Goal: Browse casually: Explore the website without a specific task or goal

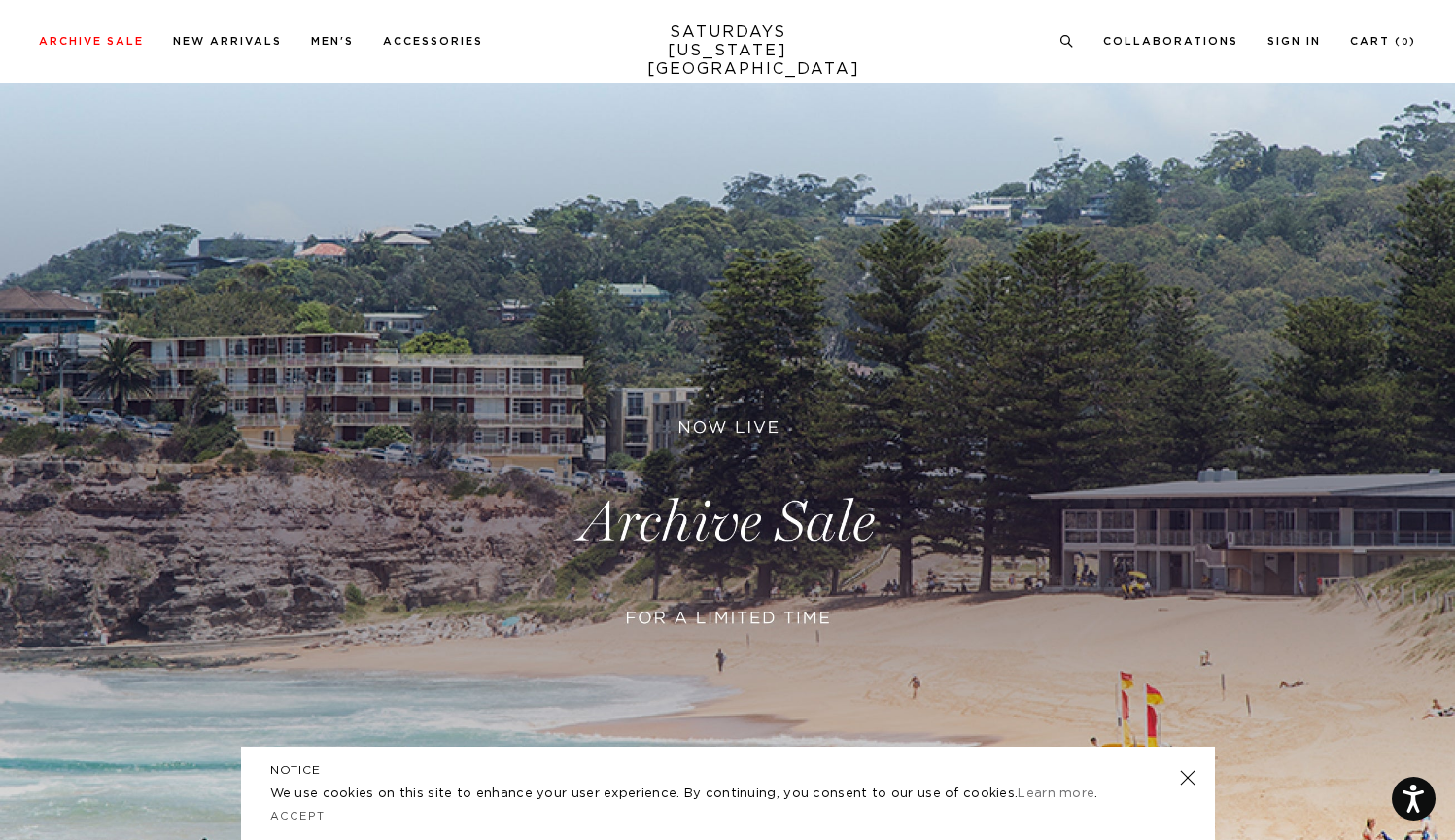
scroll to position [36, 0]
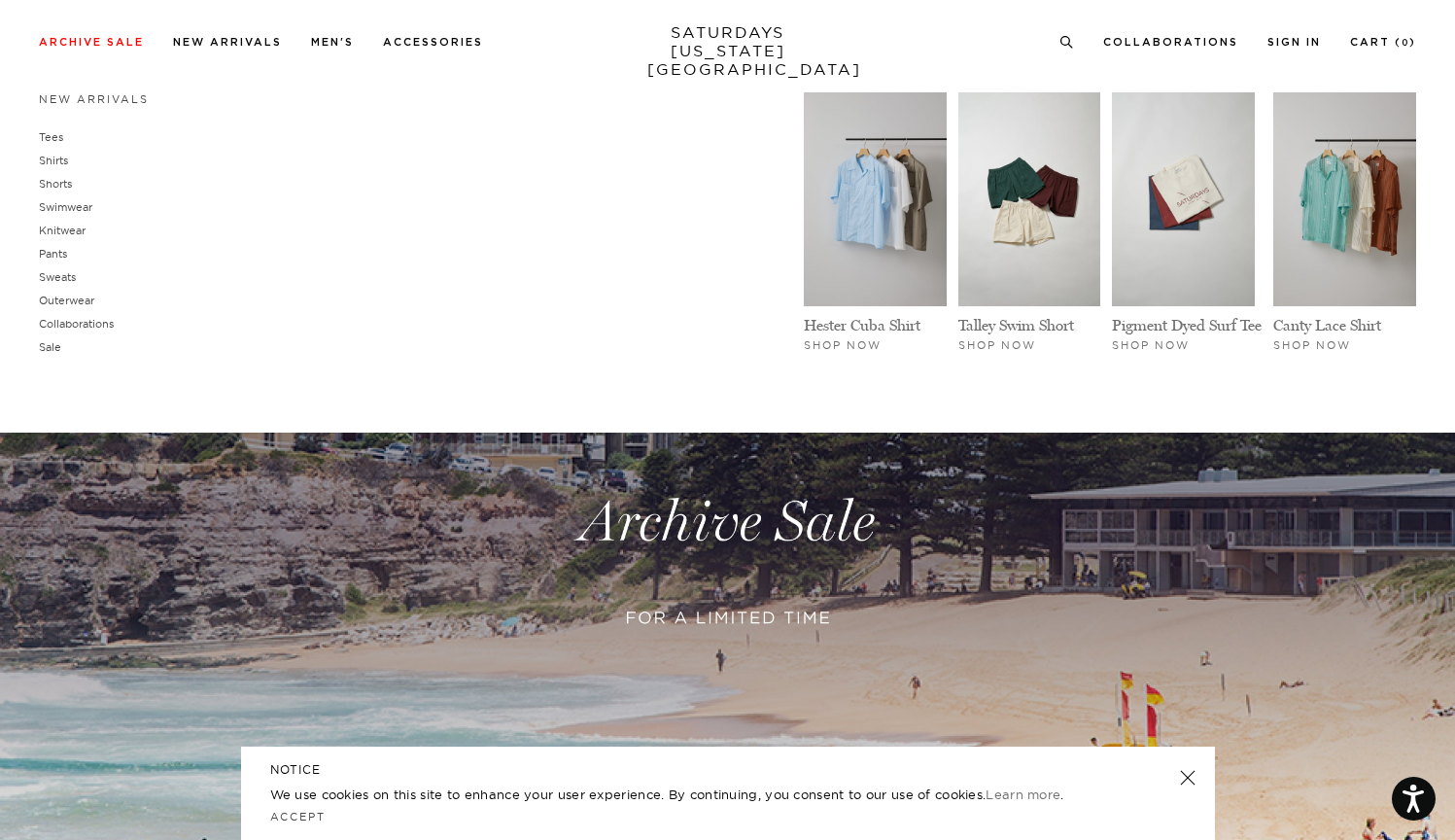
click at [318, 34] on li "Men's New Arrivals Tees Shirts Shorts Swimwear Knitwear Pants Sweats Outerwear" at bounding box center [332, 41] width 43 height 18
click at [56, 102] on link "New Arrivals" at bounding box center [93, 99] width 110 height 14
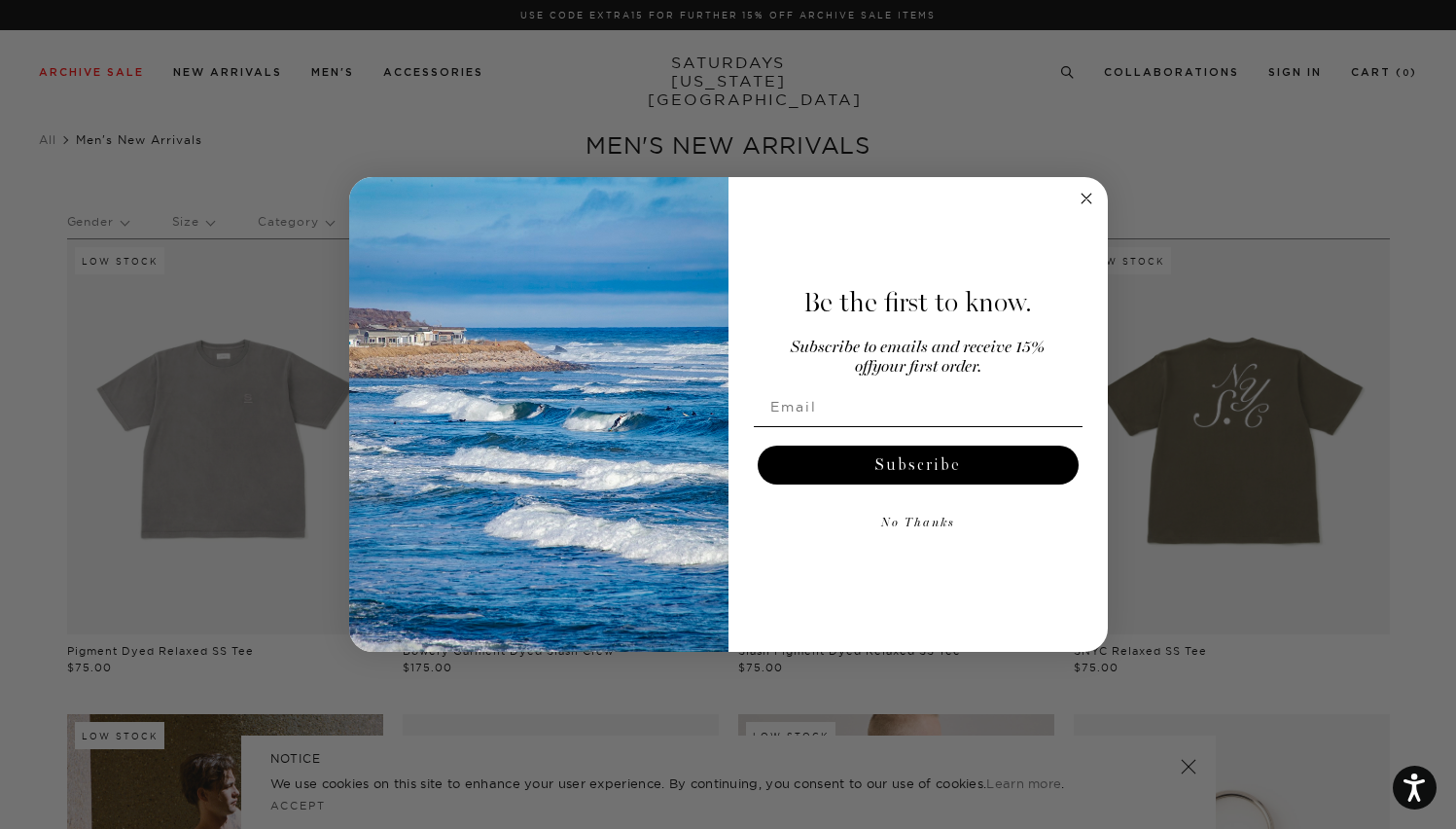
click at [1084, 197] on icon "Close dialog" at bounding box center [1087, 199] width 10 height 10
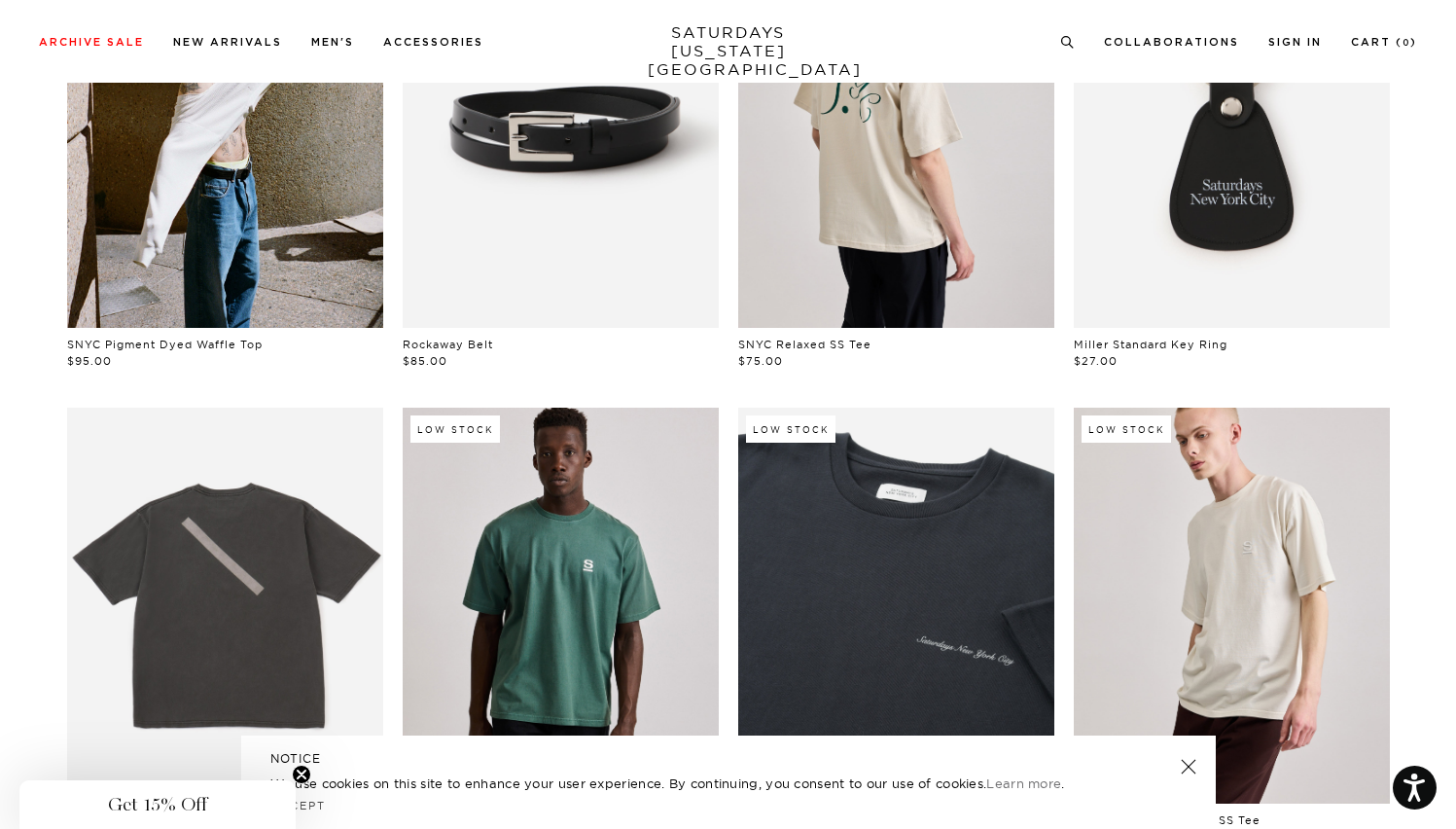
scroll to position [950, 0]
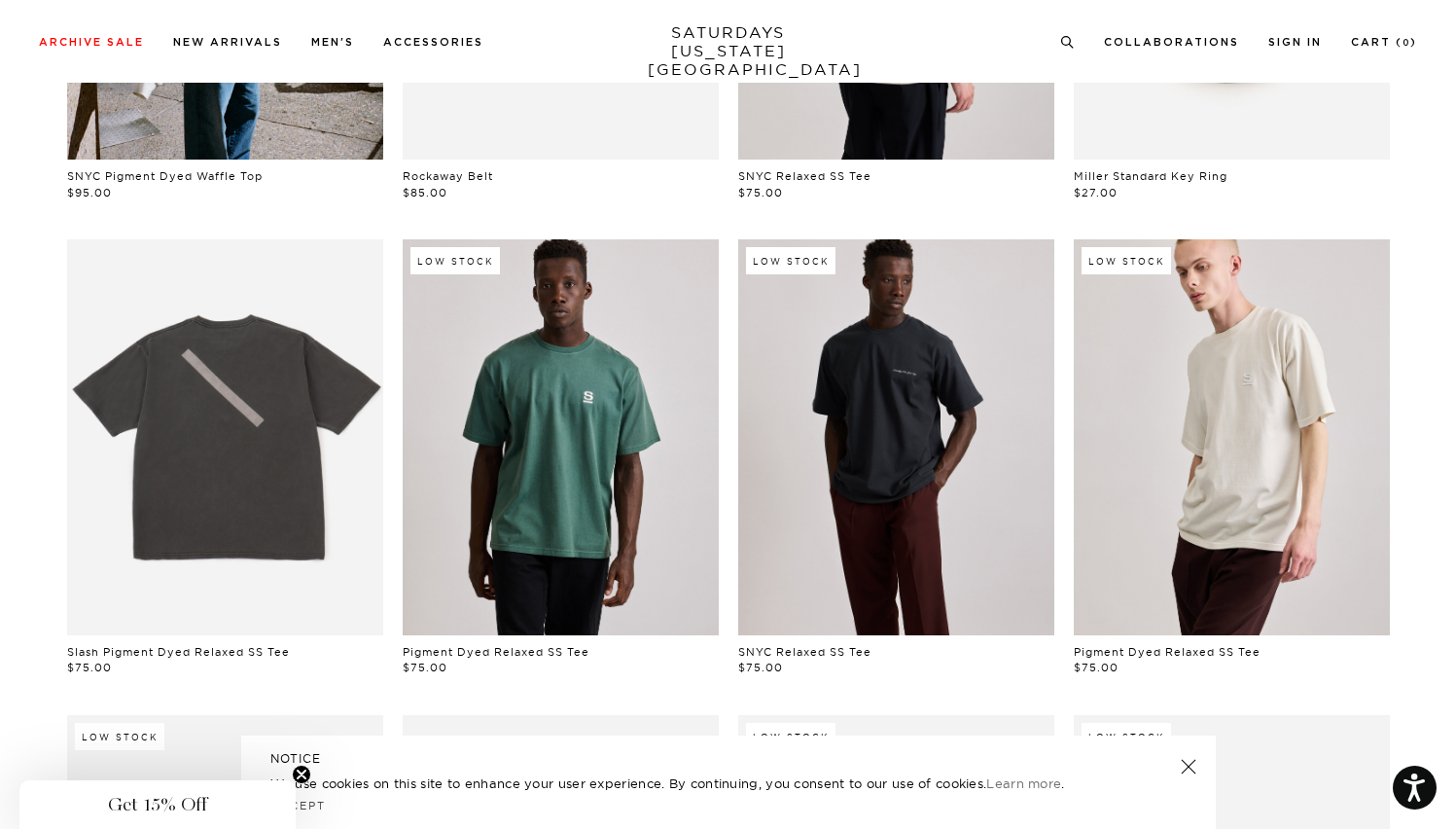
click at [960, 412] on link at bounding box center [896, 436] width 317 height 395
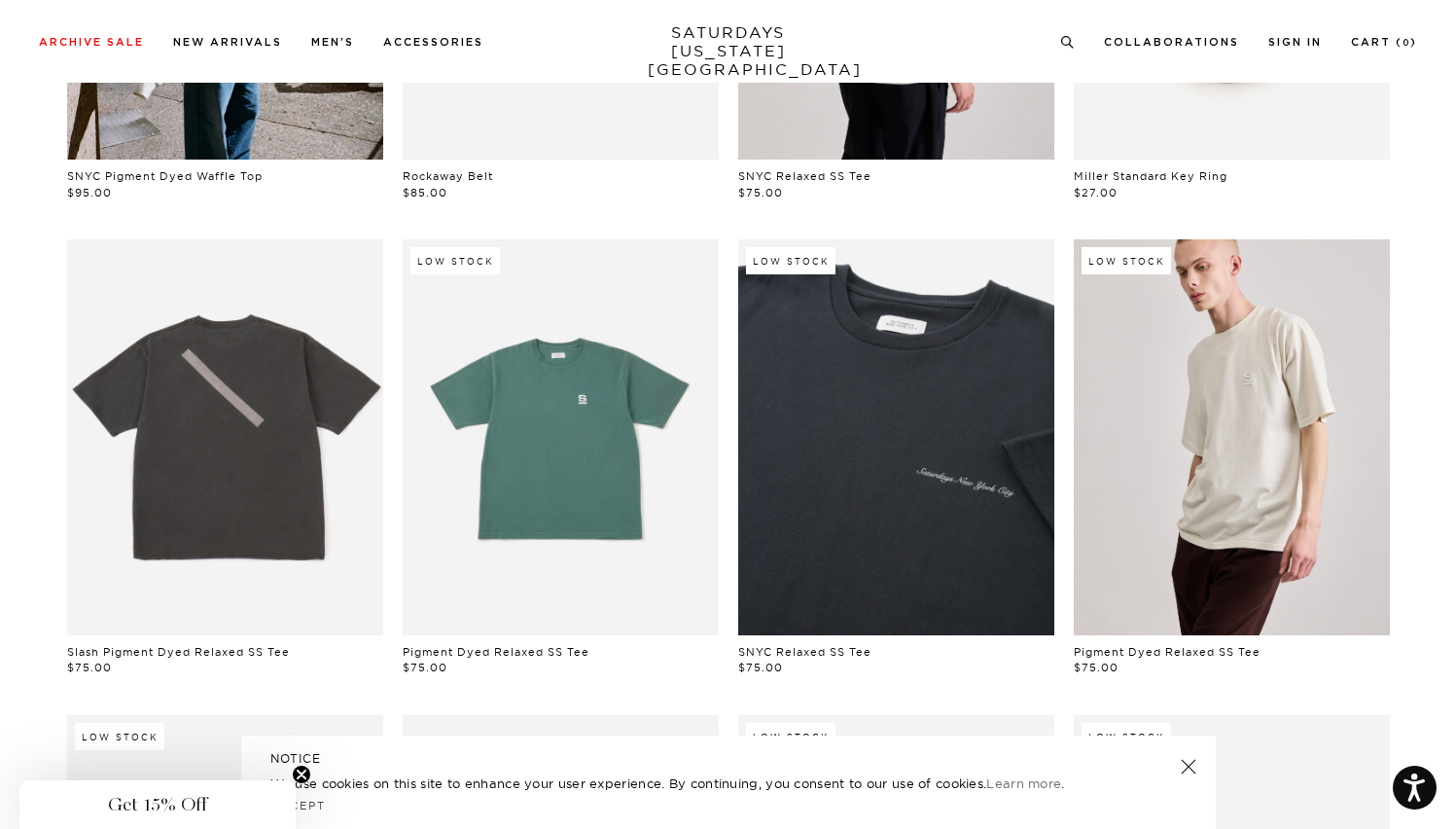
click at [503, 403] on link at bounding box center [561, 436] width 317 height 395
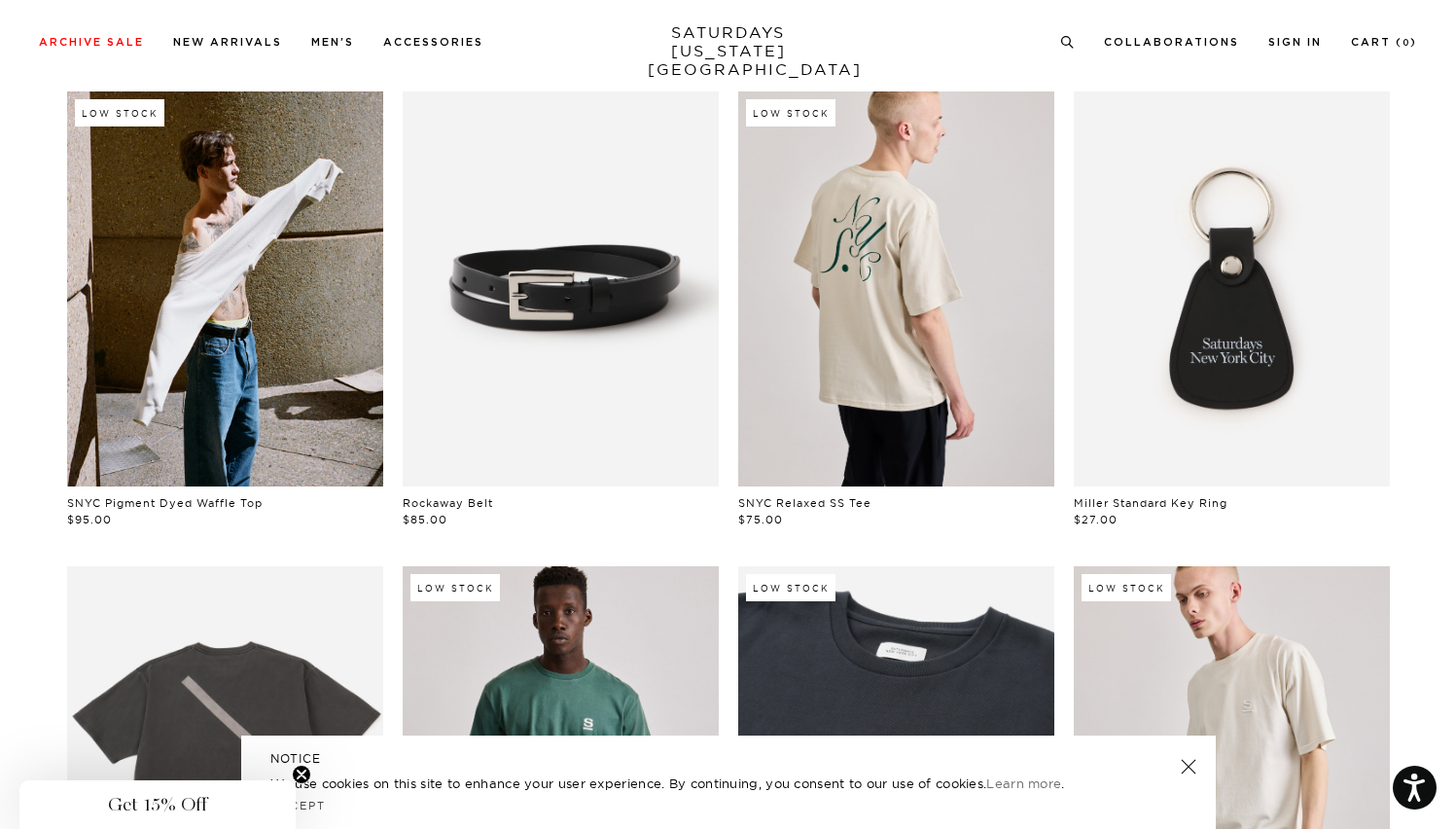
scroll to position [87, 0]
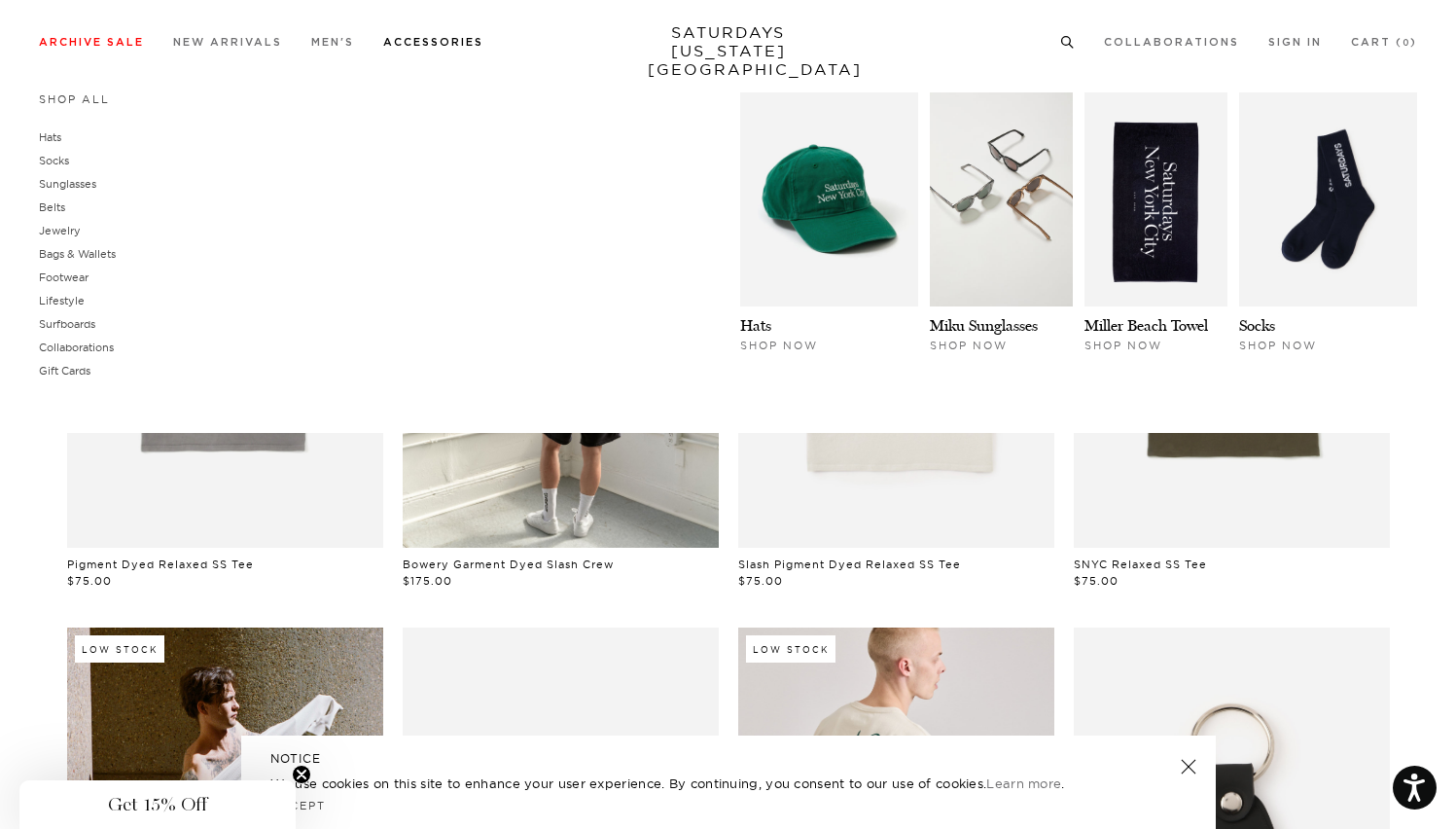
click at [410, 40] on link "Accessories" at bounding box center [433, 42] width 100 height 11
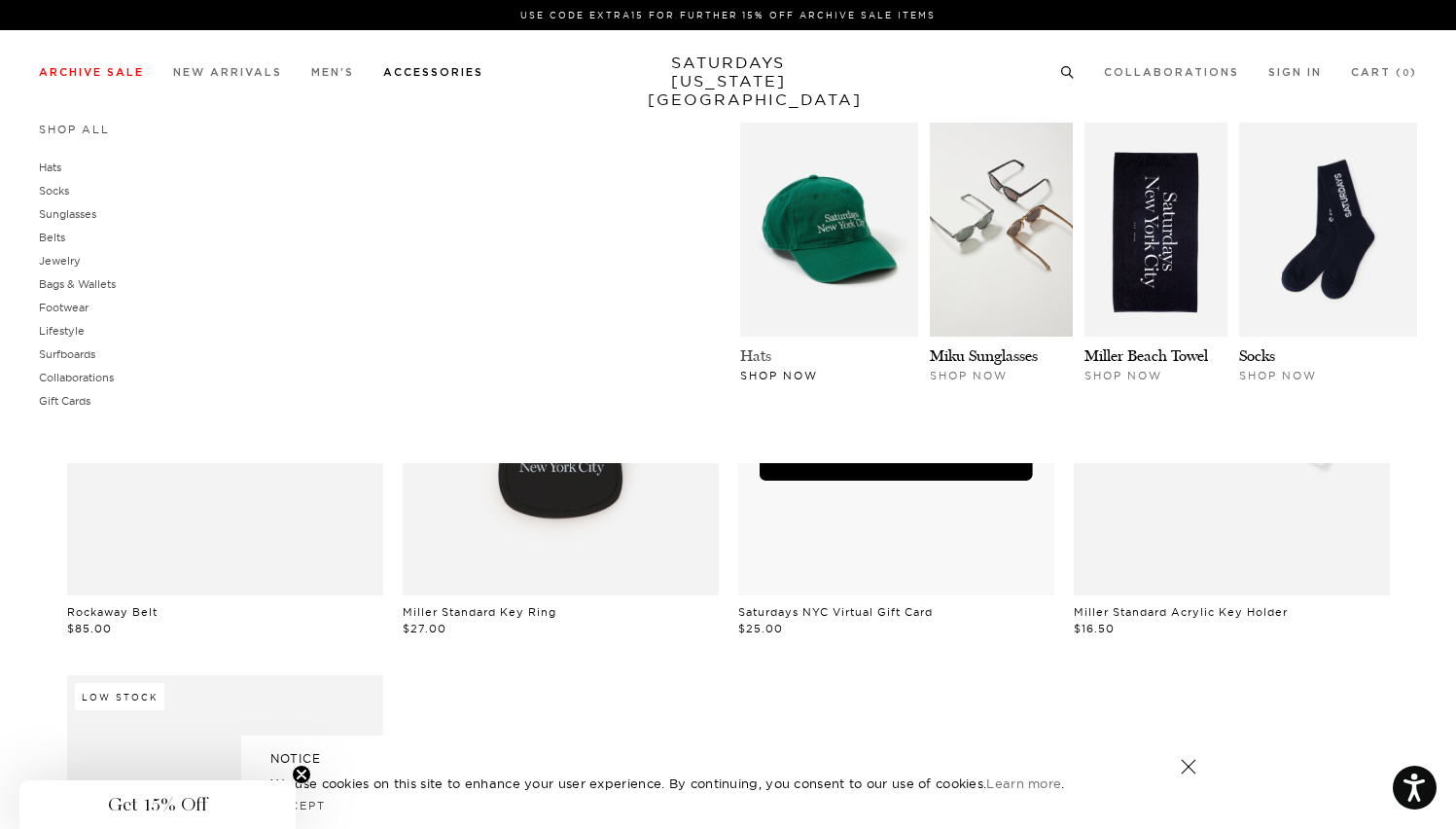
click at [758, 358] on link "Hats" at bounding box center [755, 355] width 31 height 19
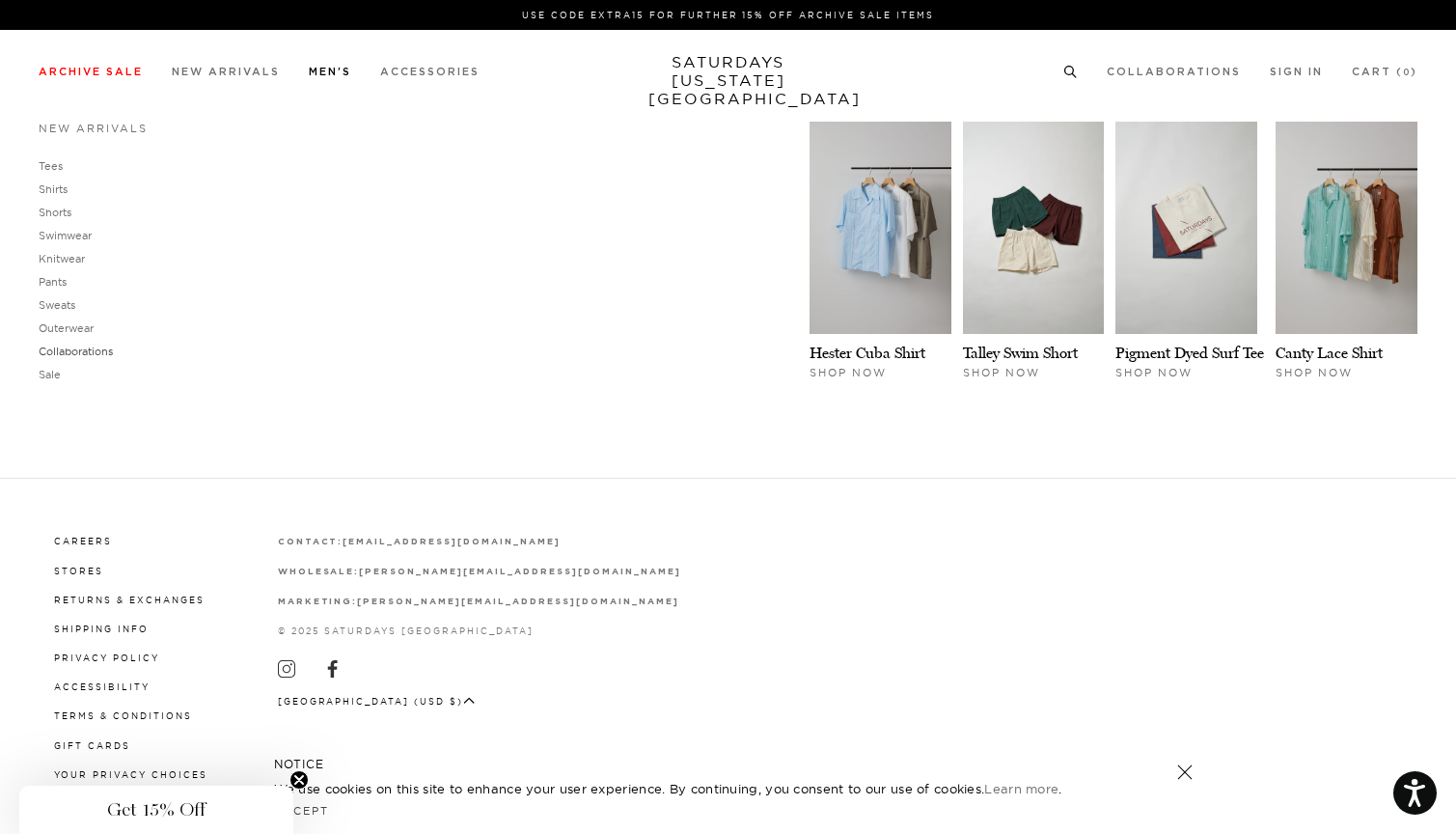
click at [53, 352] on link "Collaborations" at bounding box center [76, 351] width 75 height 14
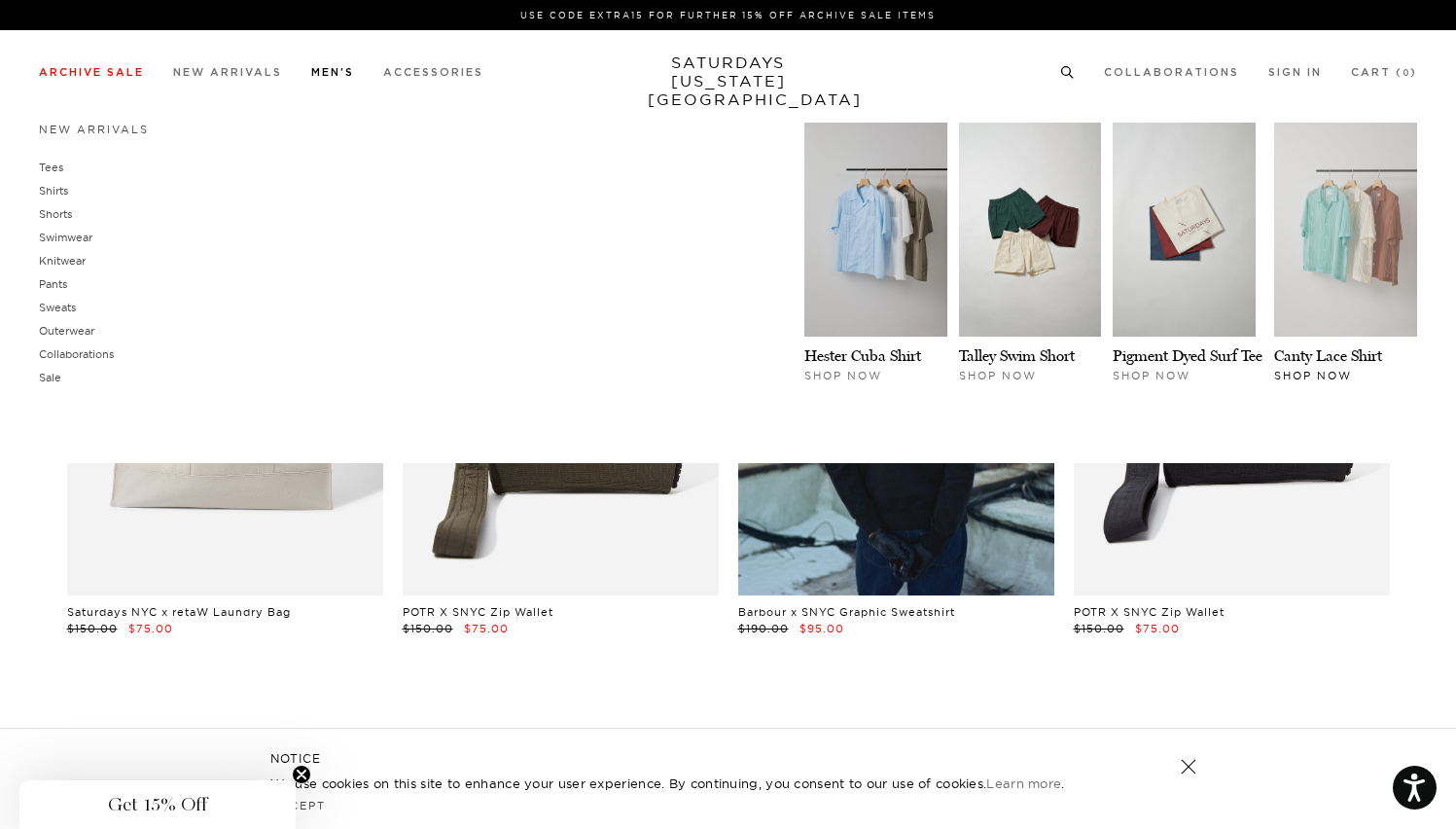
click at [1347, 237] on img at bounding box center [1345, 230] width 143 height 214
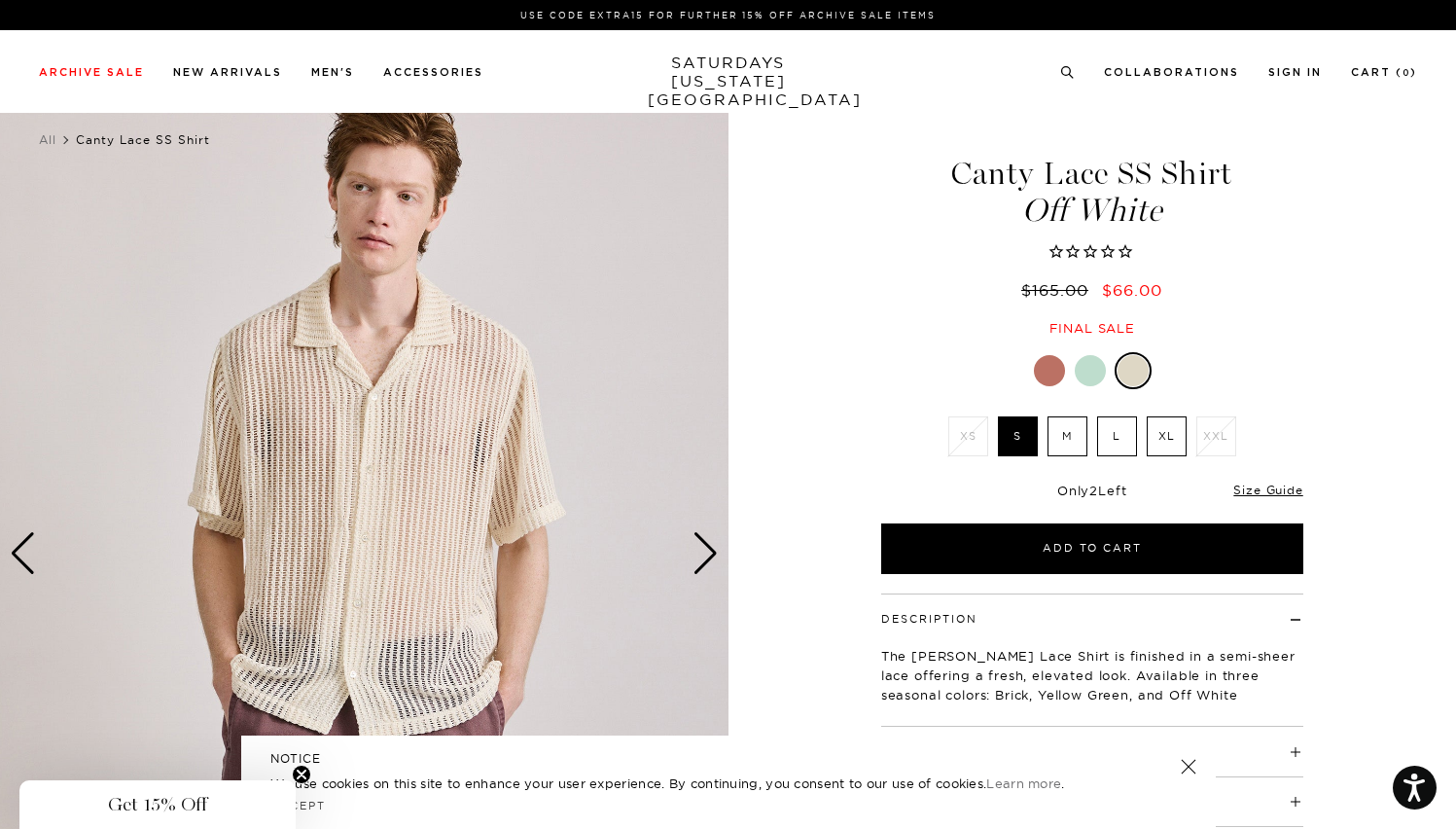
click at [1092, 381] on div at bounding box center [1090, 370] width 31 height 31
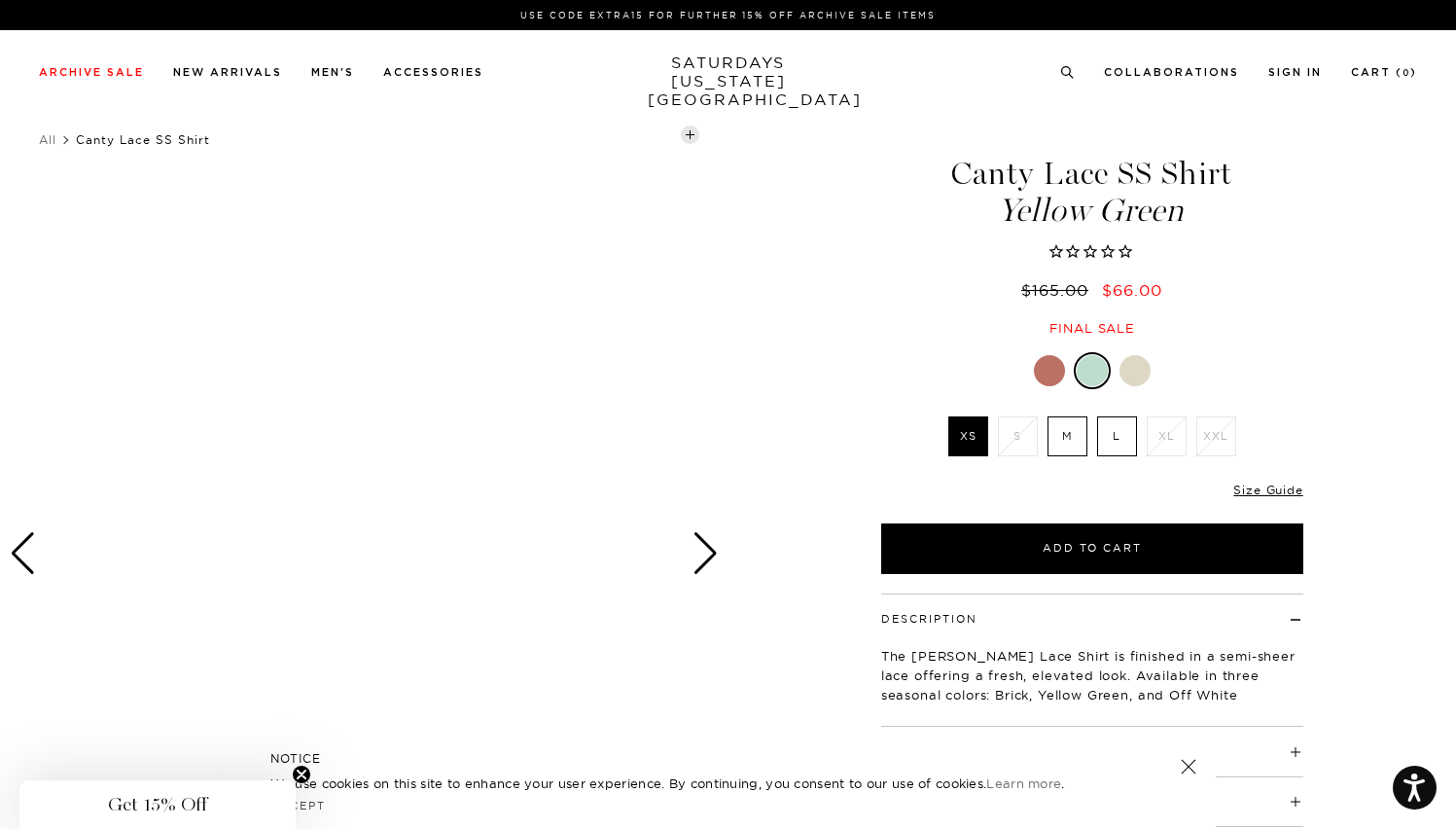
click at [1052, 373] on div at bounding box center [1048, 370] width 31 height 31
click at [1063, 434] on label "M" at bounding box center [1067, 436] width 40 height 40
click at [0, 0] on input "M" at bounding box center [0, 0] width 0 height 0
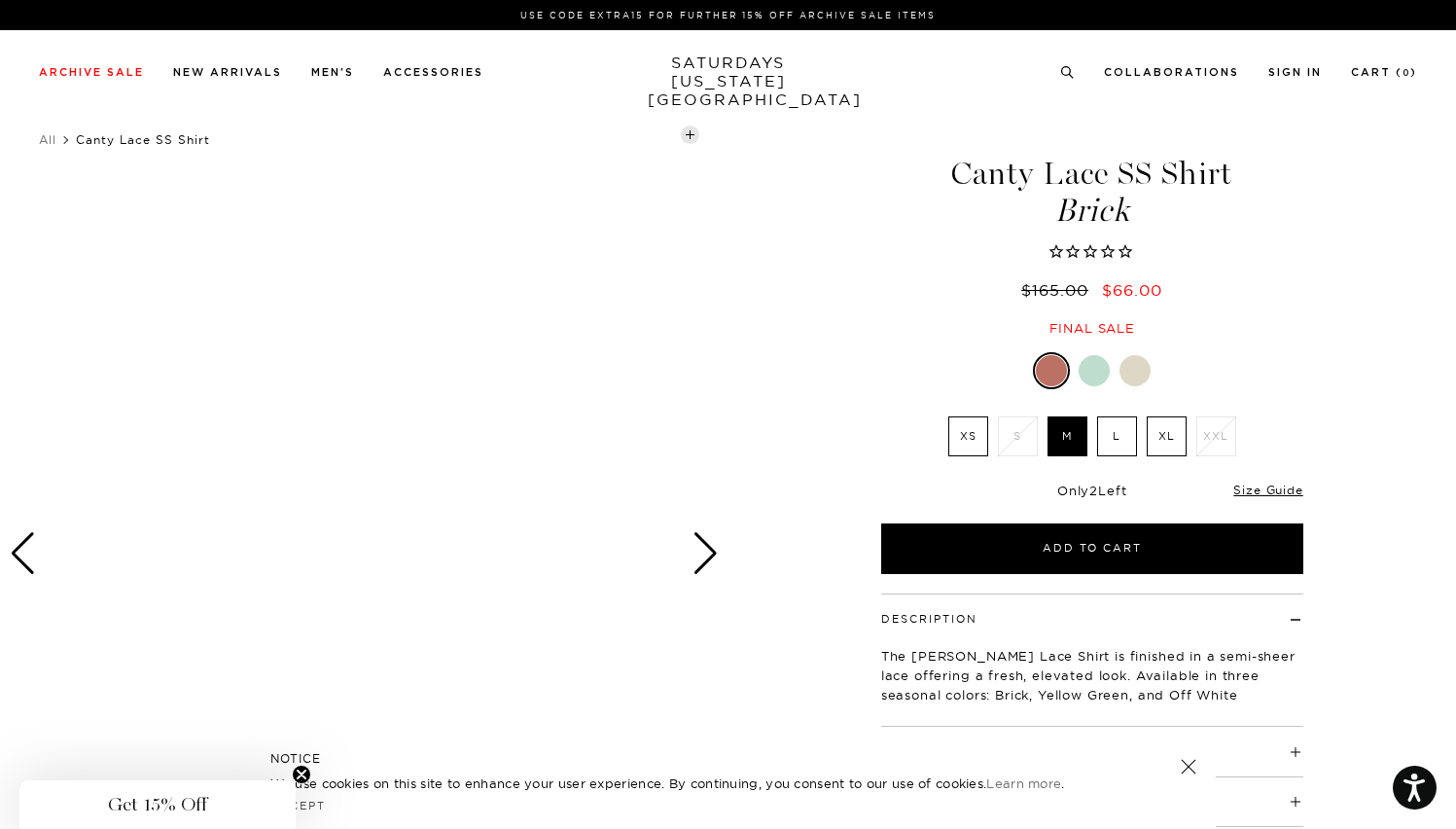
click at [1103, 438] on label "L" at bounding box center [1117, 436] width 40 height 40
click at [0, 0] on input "L" at bounding box center [0, 0] width 0 height 0
click at [706, 535] on div "Next slide" at bounding box center [705, 553] width 27 height 43
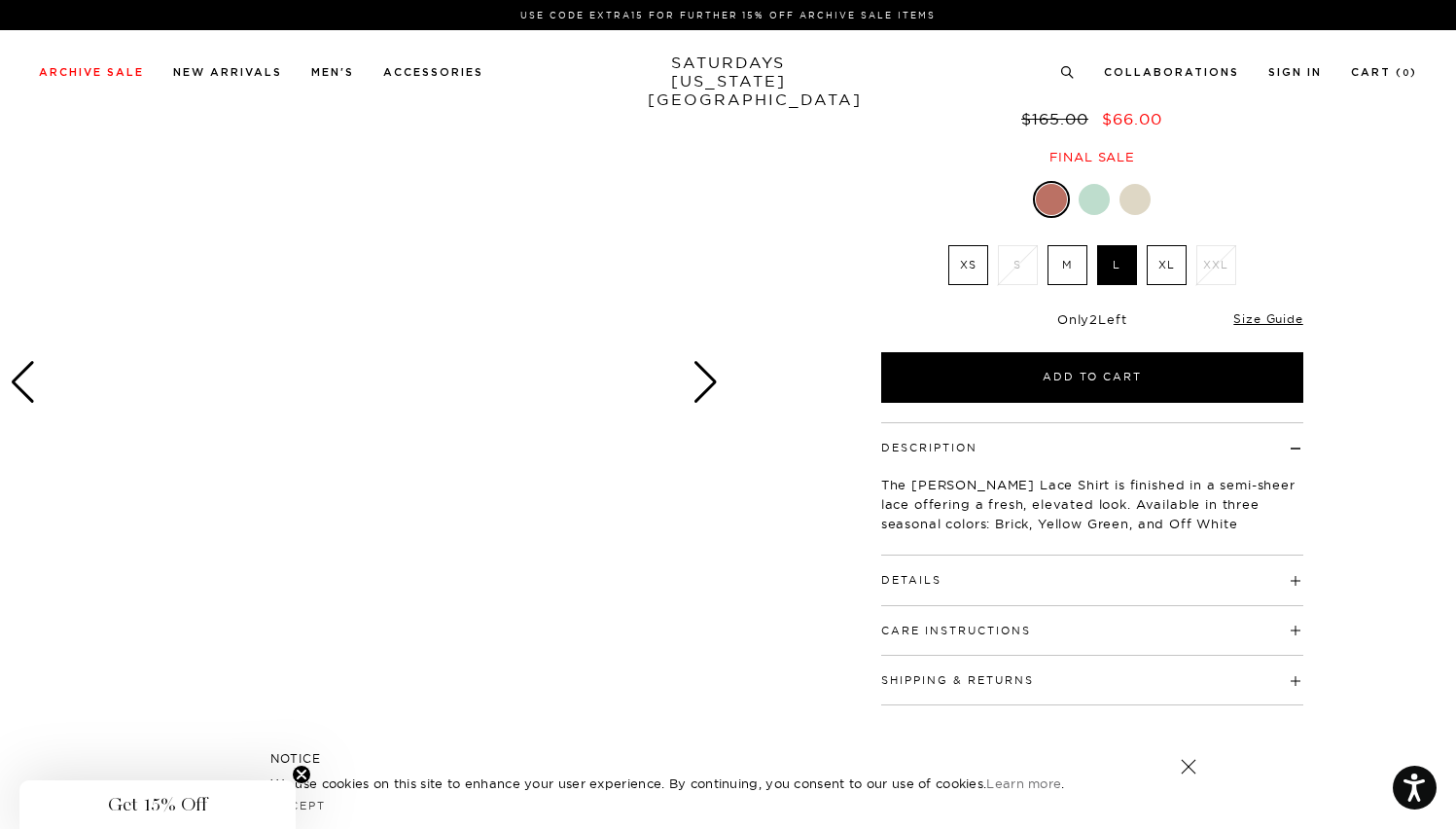
scroll to position [252, 0]
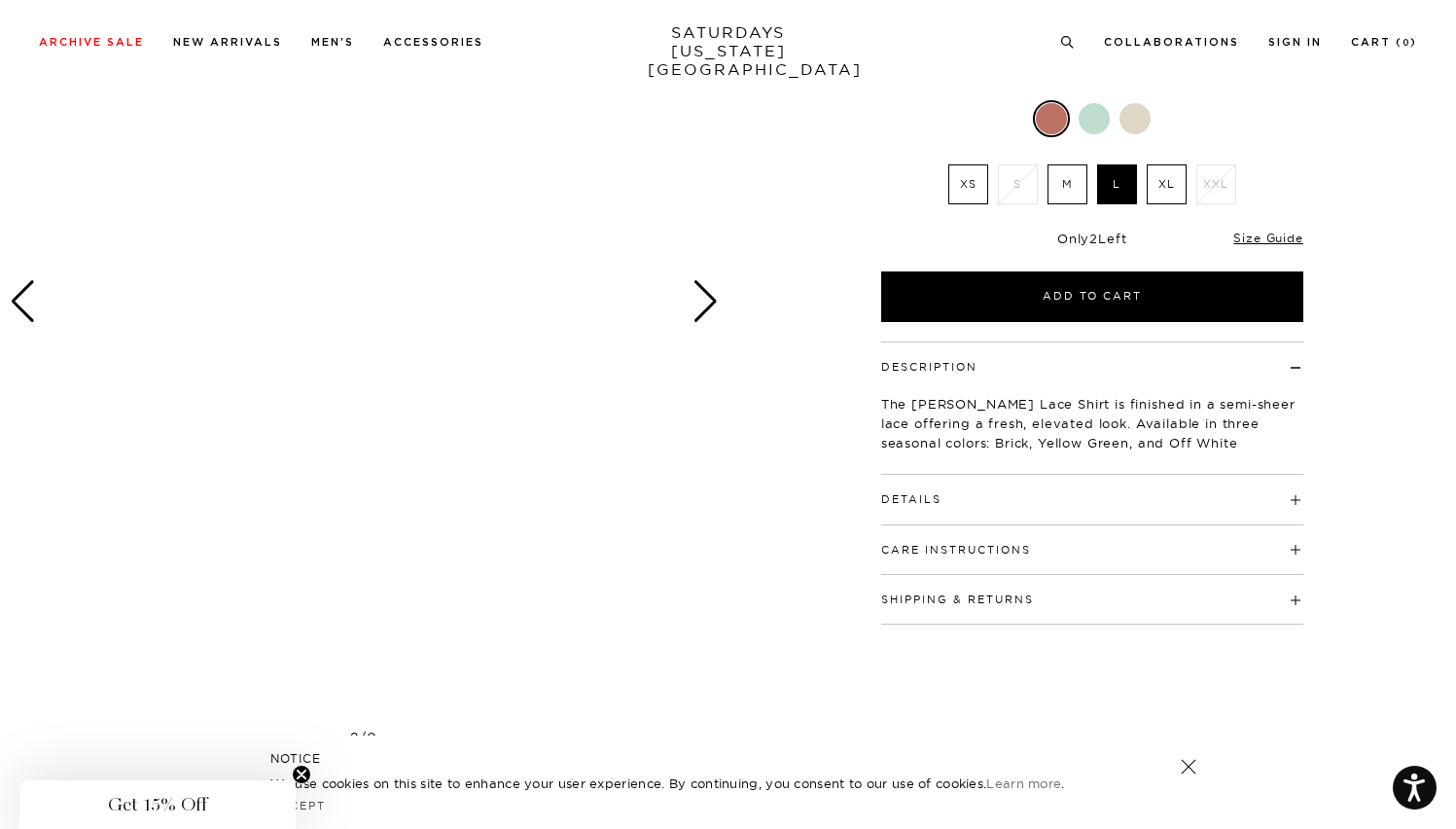
click at [295, 773] on circle "Close teaser" at bounding box center [302, 775] width 19 height 19
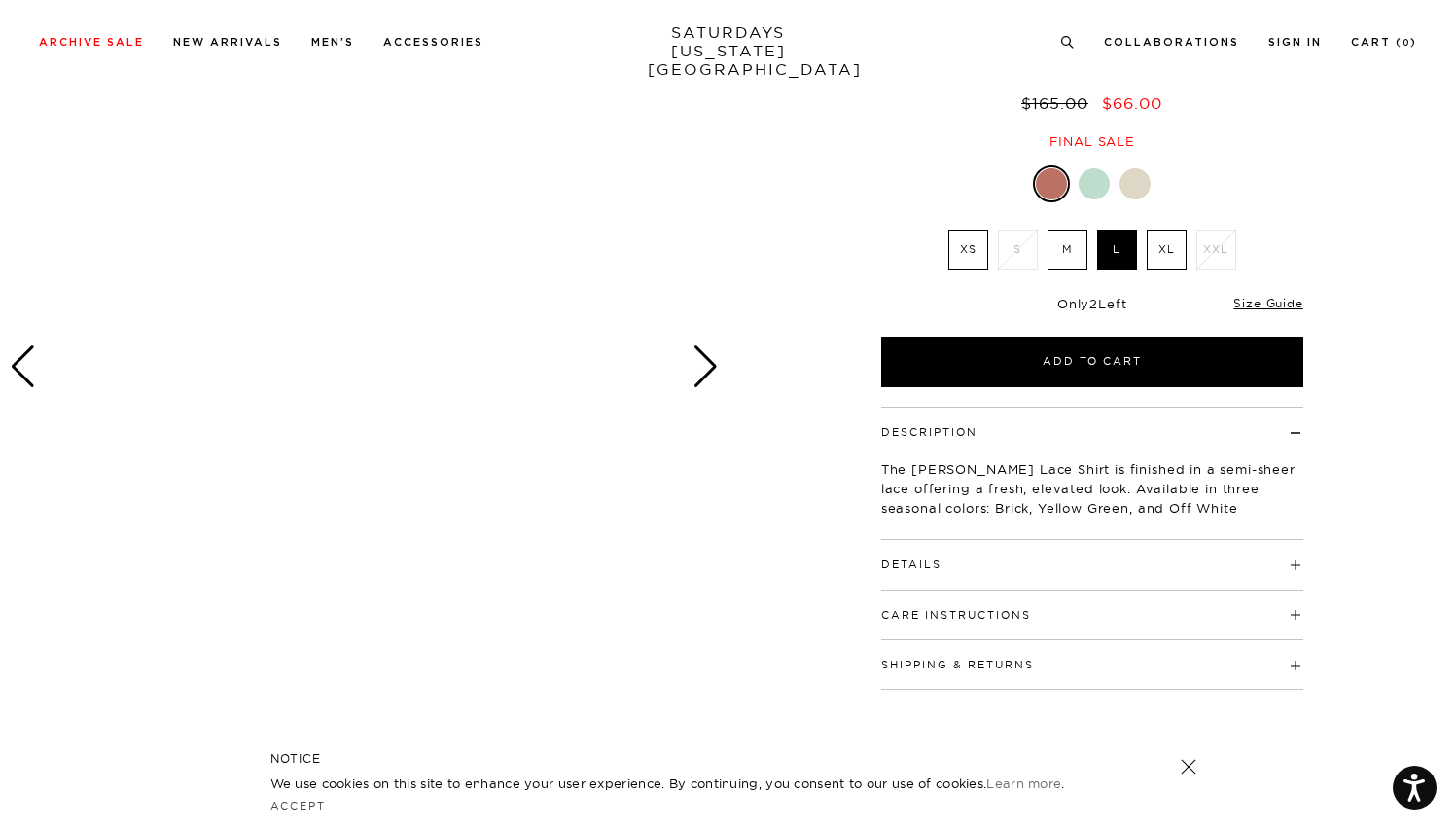
scroll to position [43, 0]
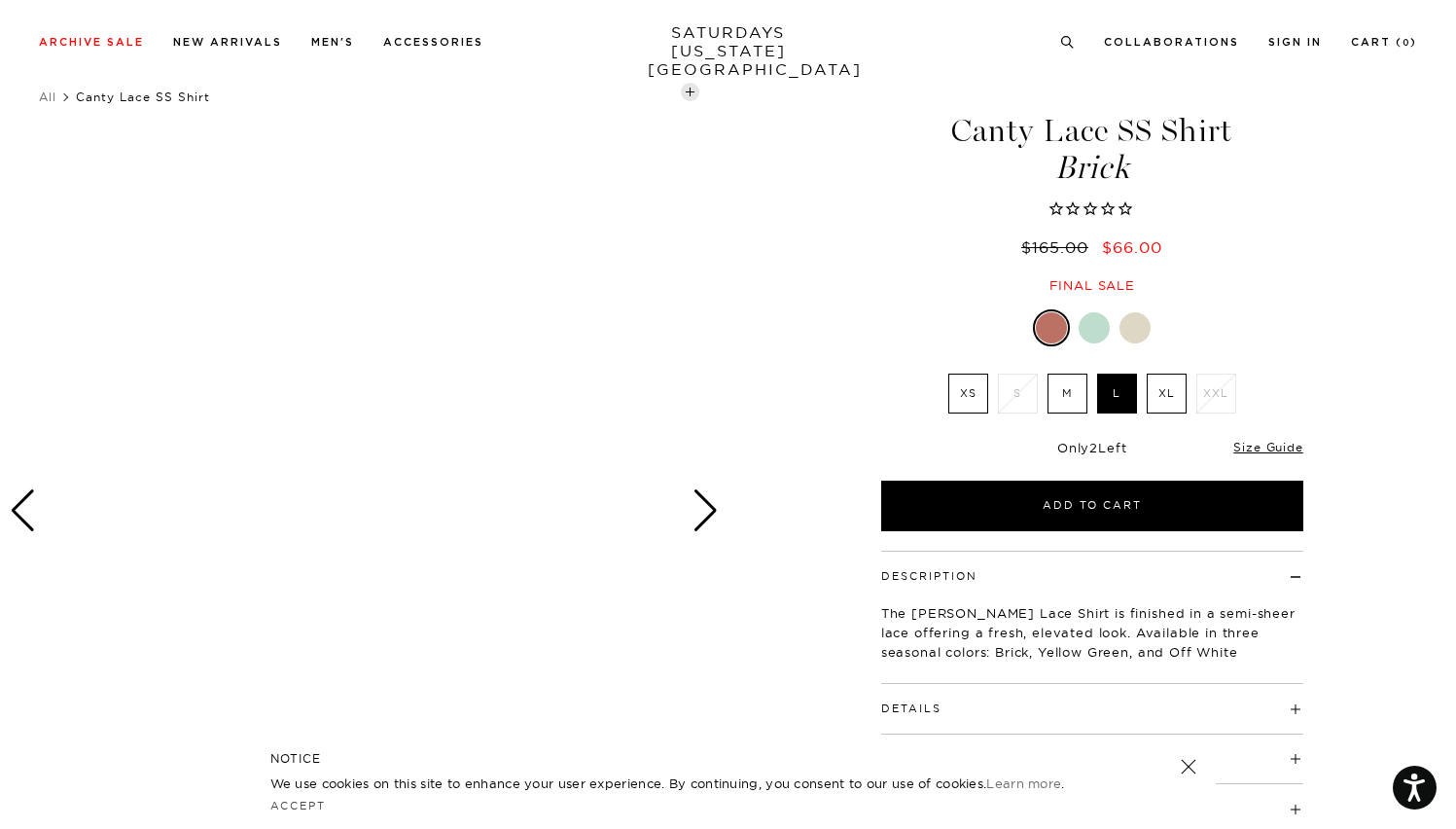
click at [1150, 331] on link at bounding box center [1135, 327] width 33 height 33
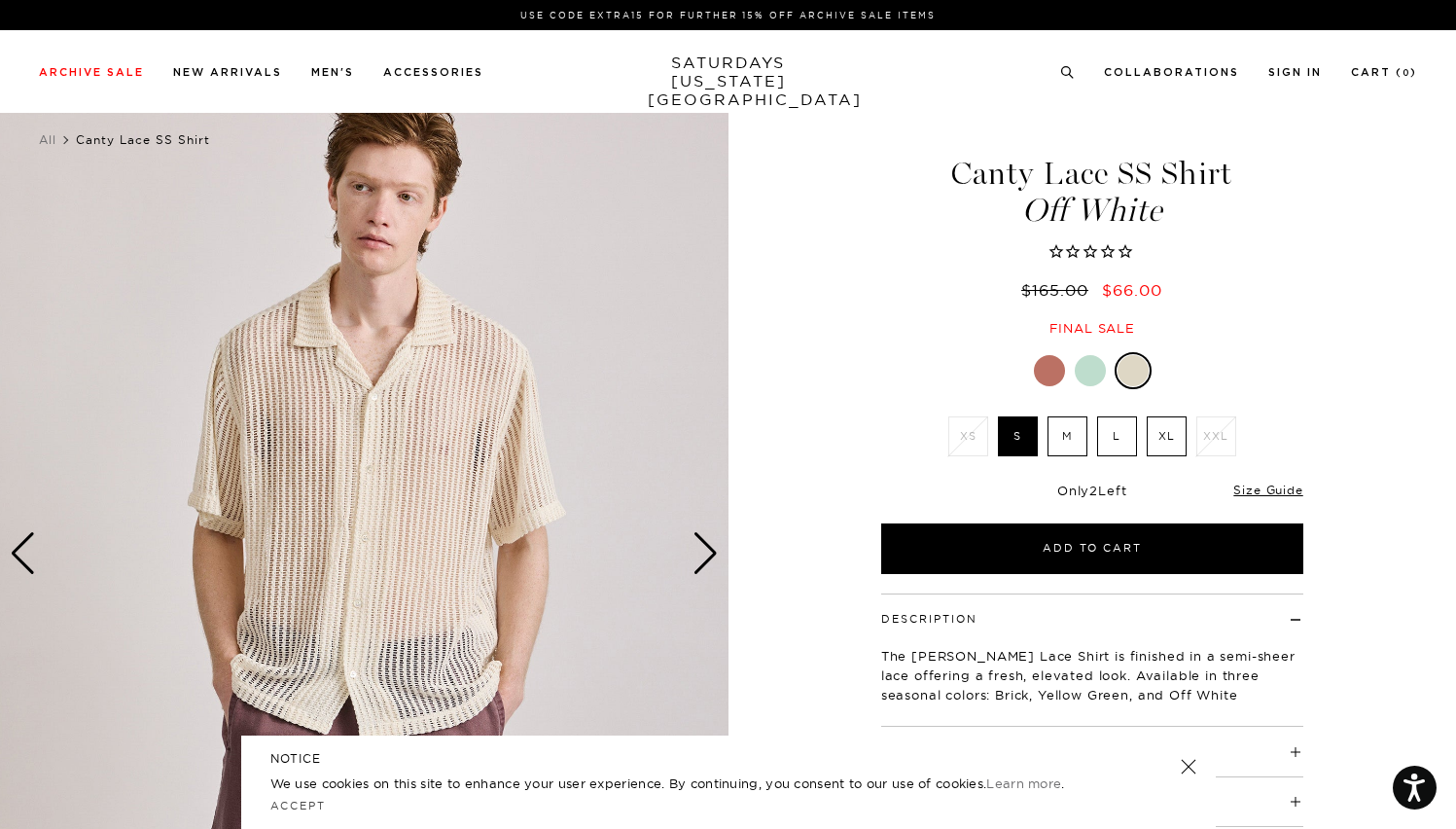
scroll to position [0, 12]
click at [1035, 362] on div at bounding box center [1048, 370] width 31 height 31
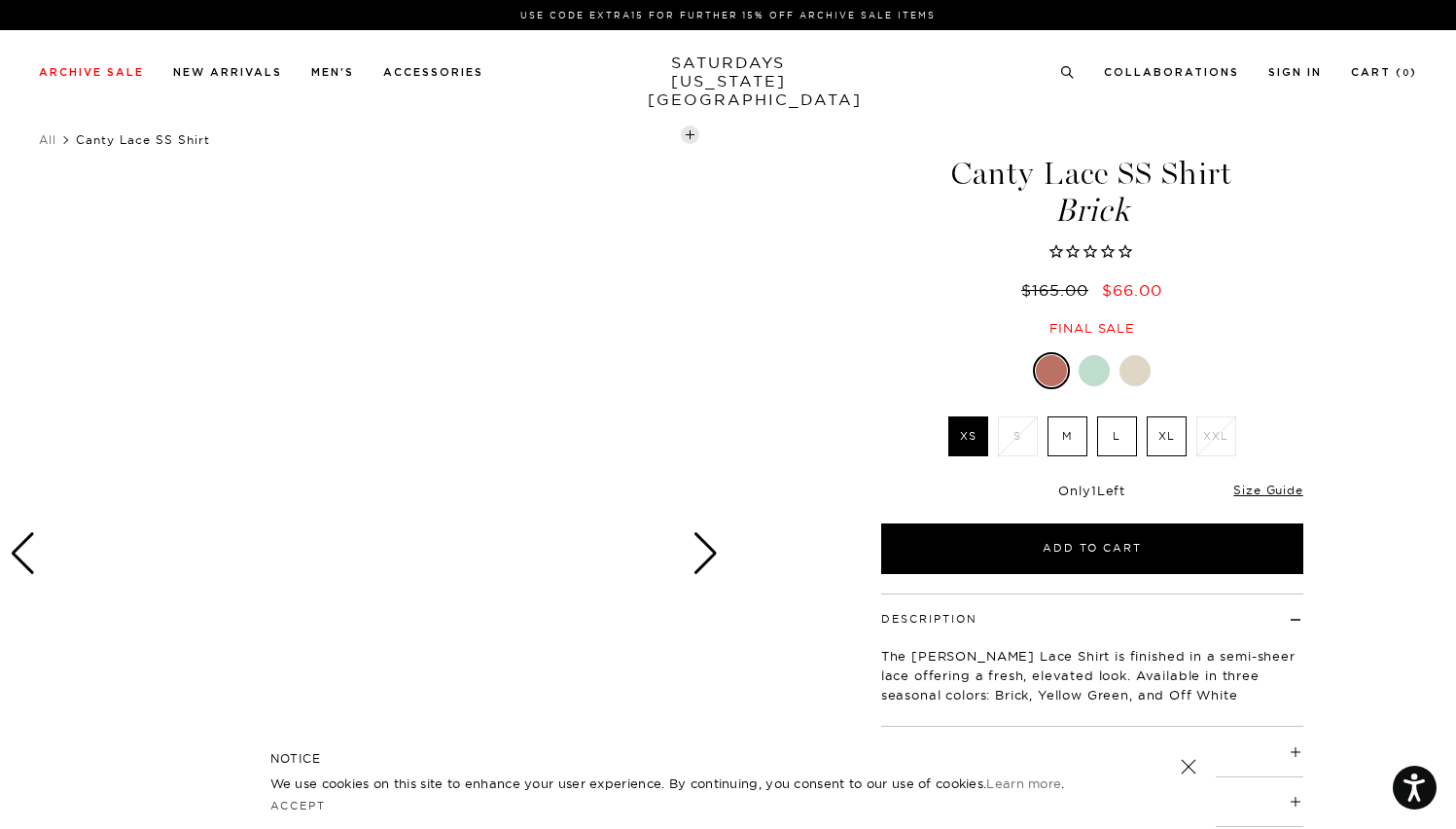
click at [1087, 391] on div "Brick XS S M L XL XXL" at bounding box center [1093, 463] width 487 height 222
click at [1087, 376] on div at bounding box center [1094, 370] width 31 height 31
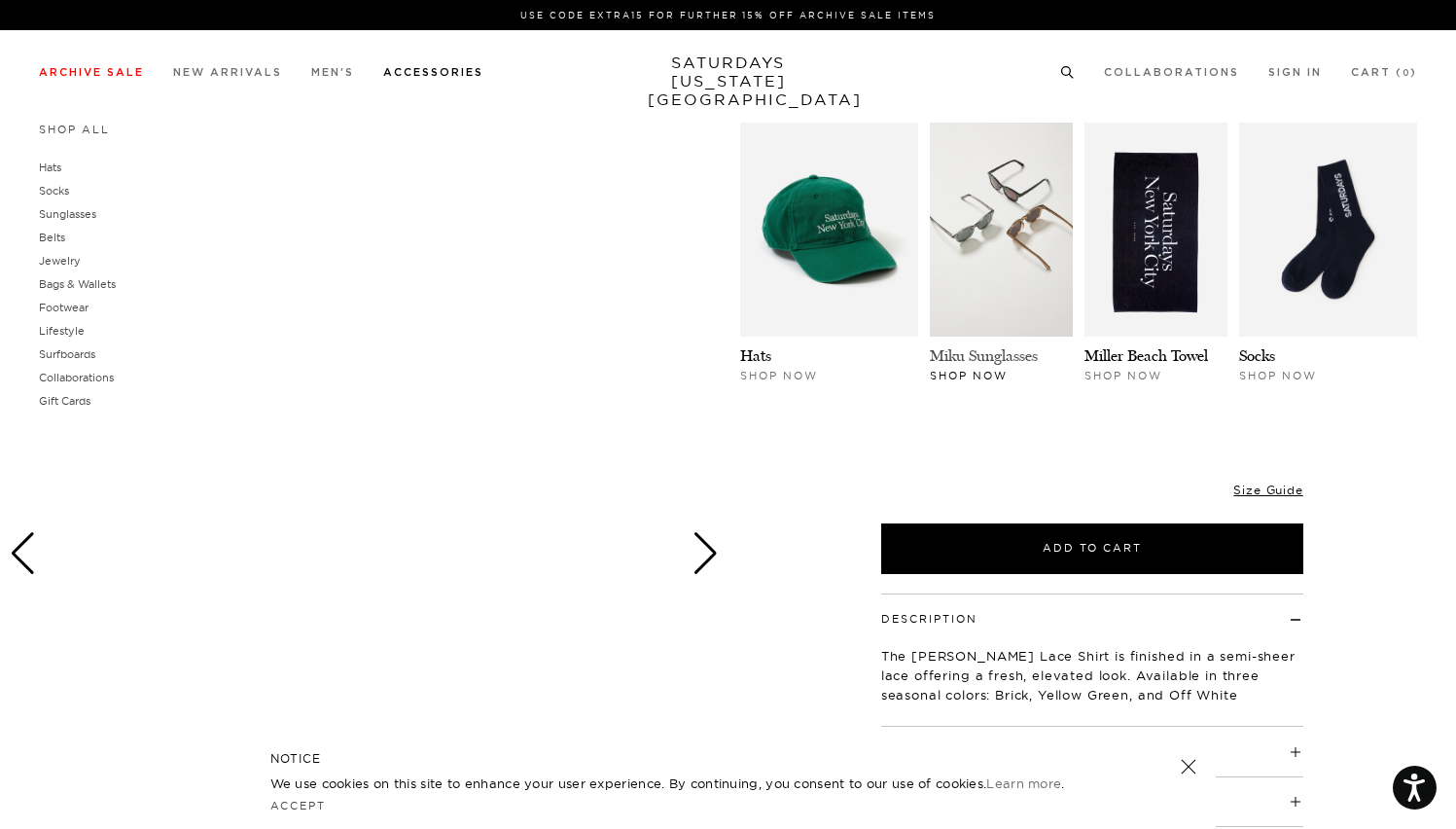
click at [988, 347] on link "Miku Sunglasses" at bounding box center [983, 355] width 108 height 19
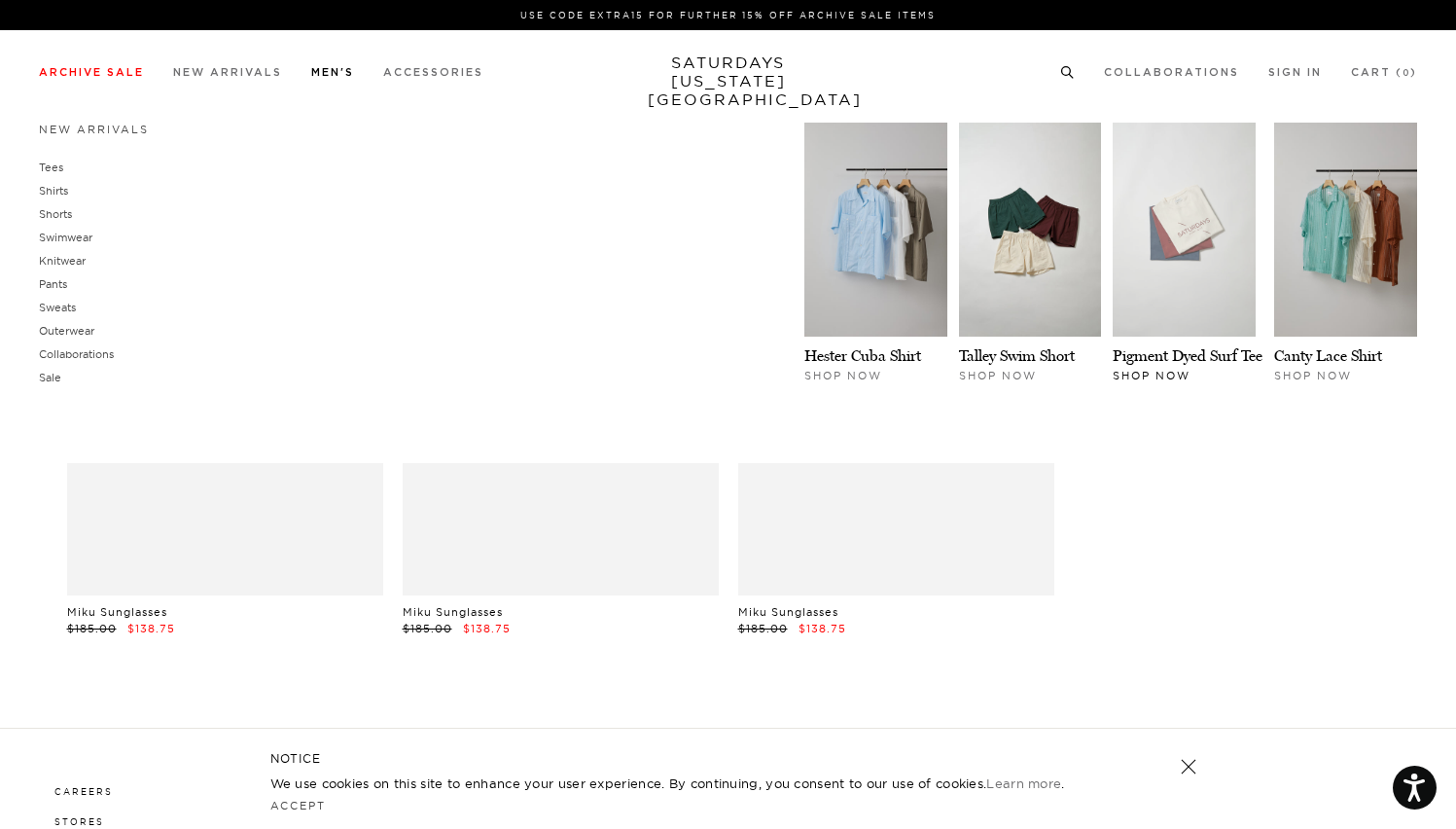
click at [1183, 280] on img at bounding box center [1184, 230] width 143 height 214
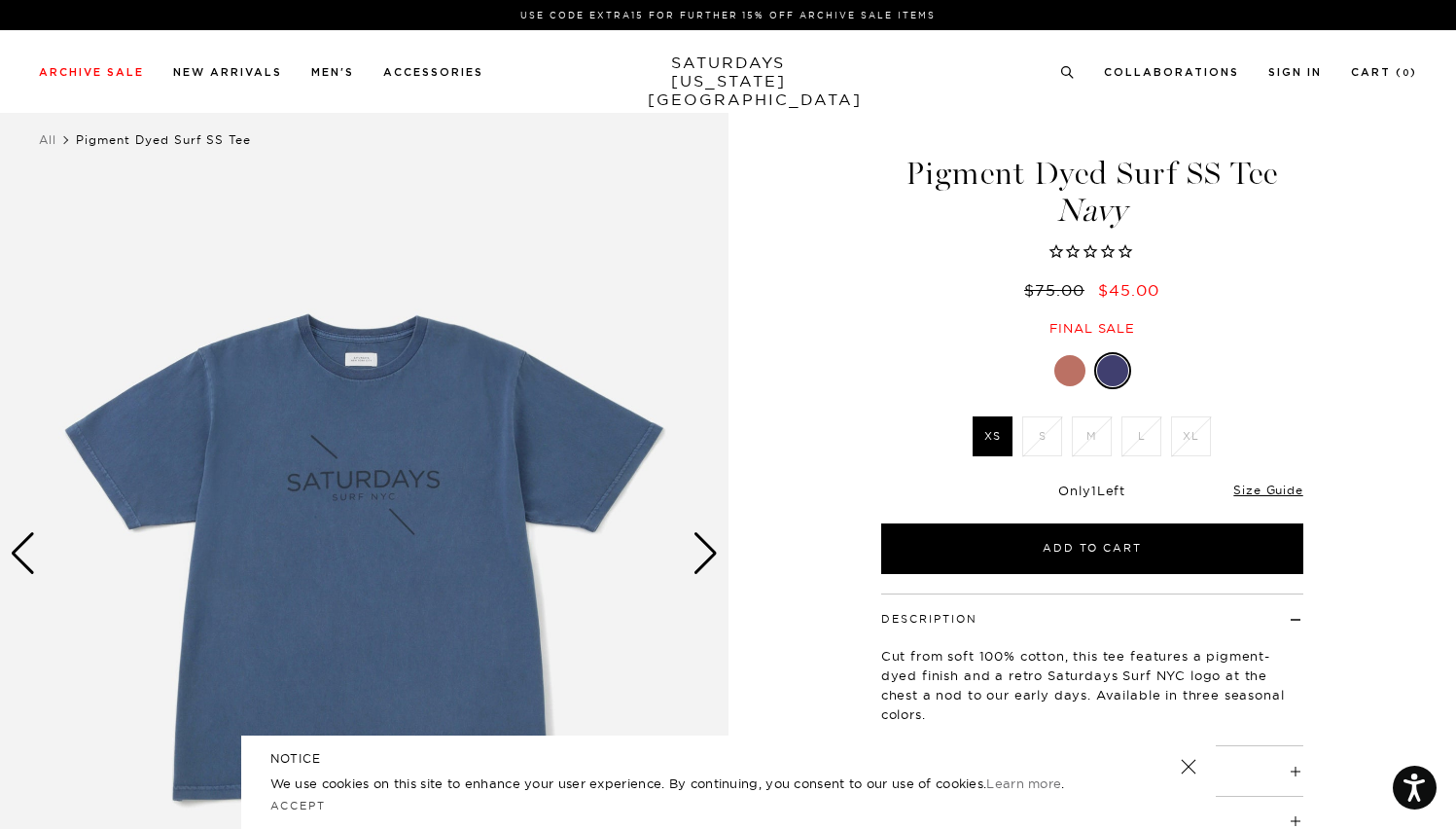
click at [1068, 370] on div at bounding box center [1069, 370] width 31 height 31
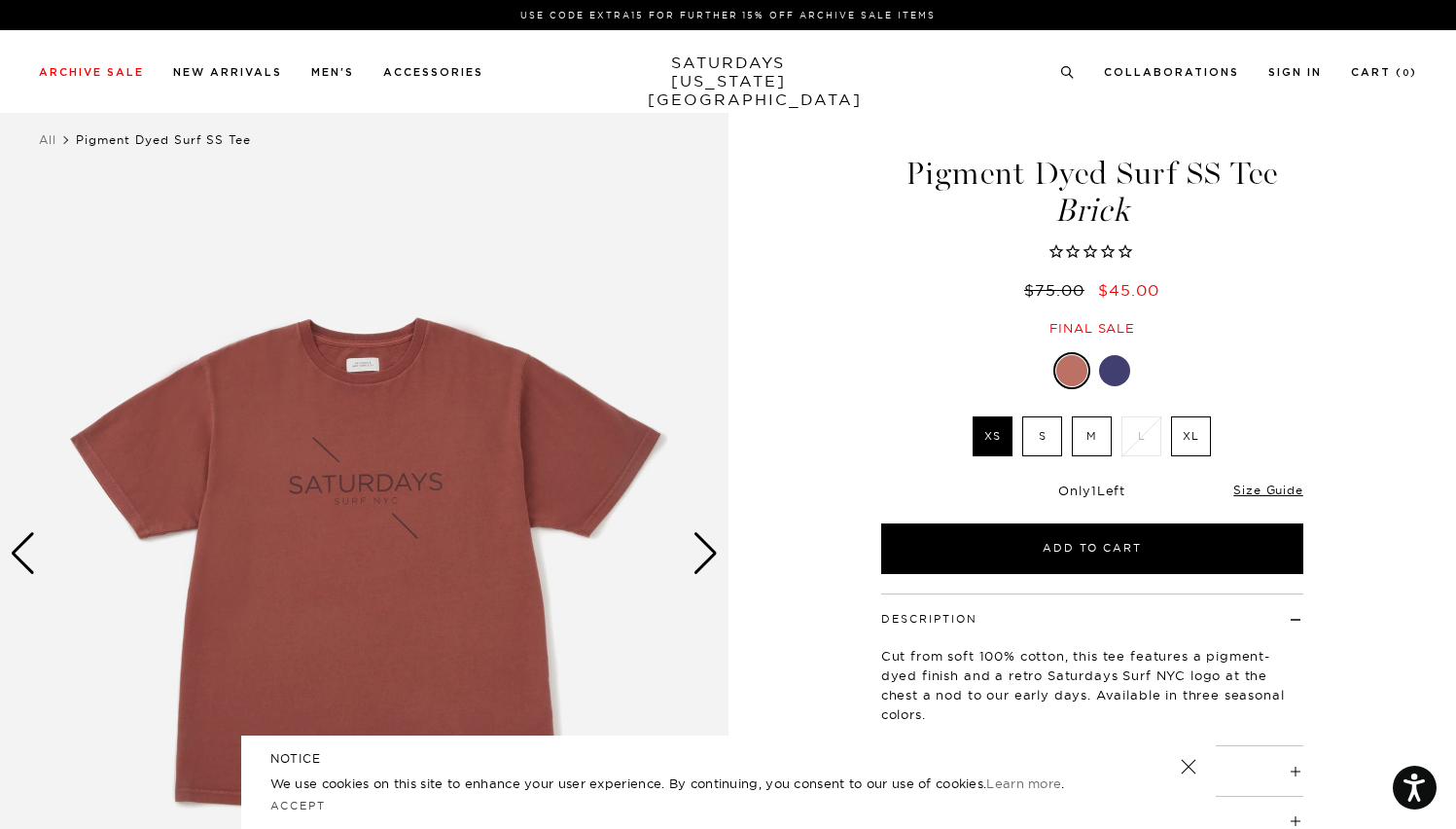
click at [708, 548] on div "Next slide" at bounding box center [705, 553] width 27 height 43
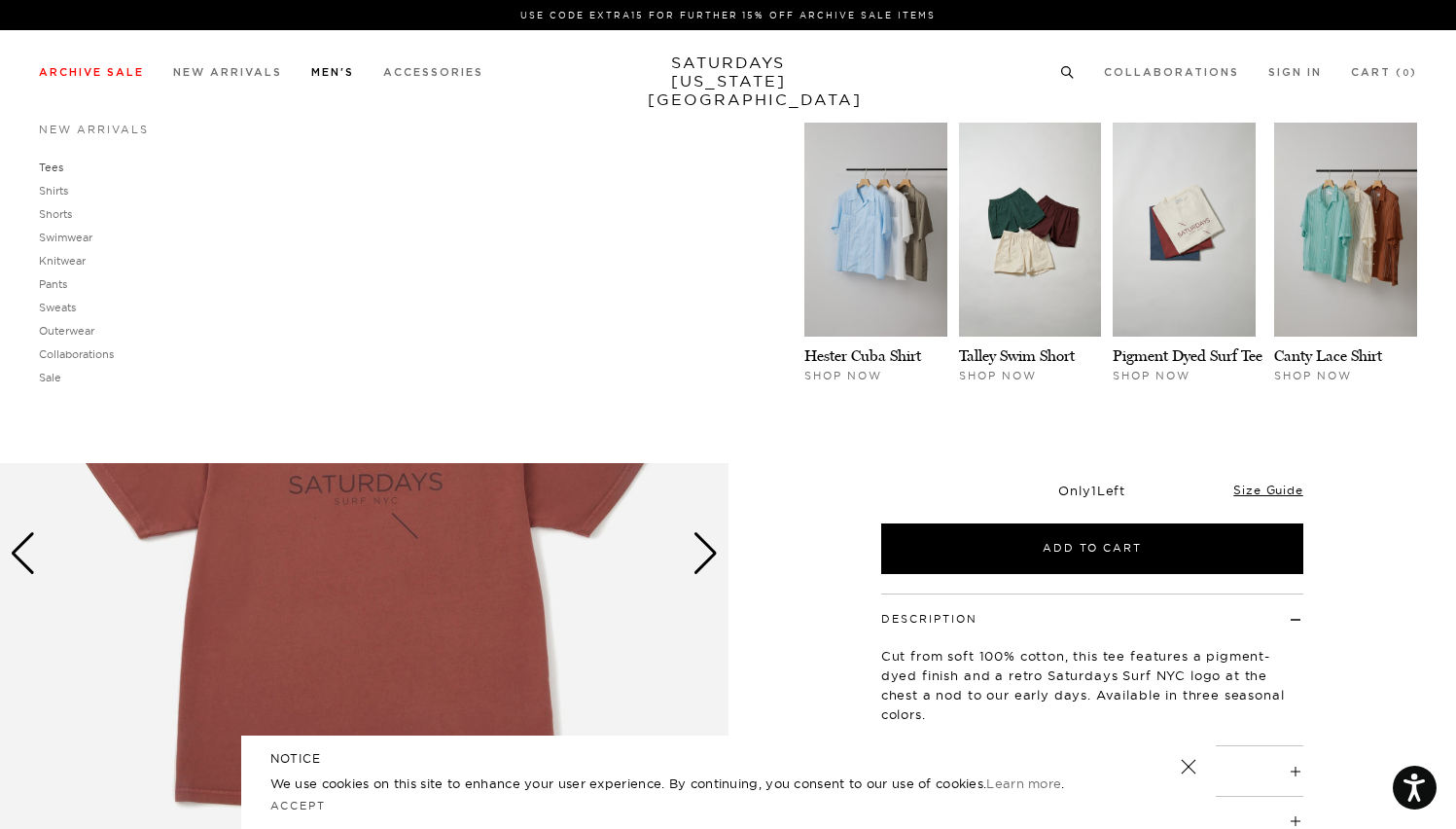
click at [44, 167] on link "Tees" at bounding box center [50, 167] width 25 height 14
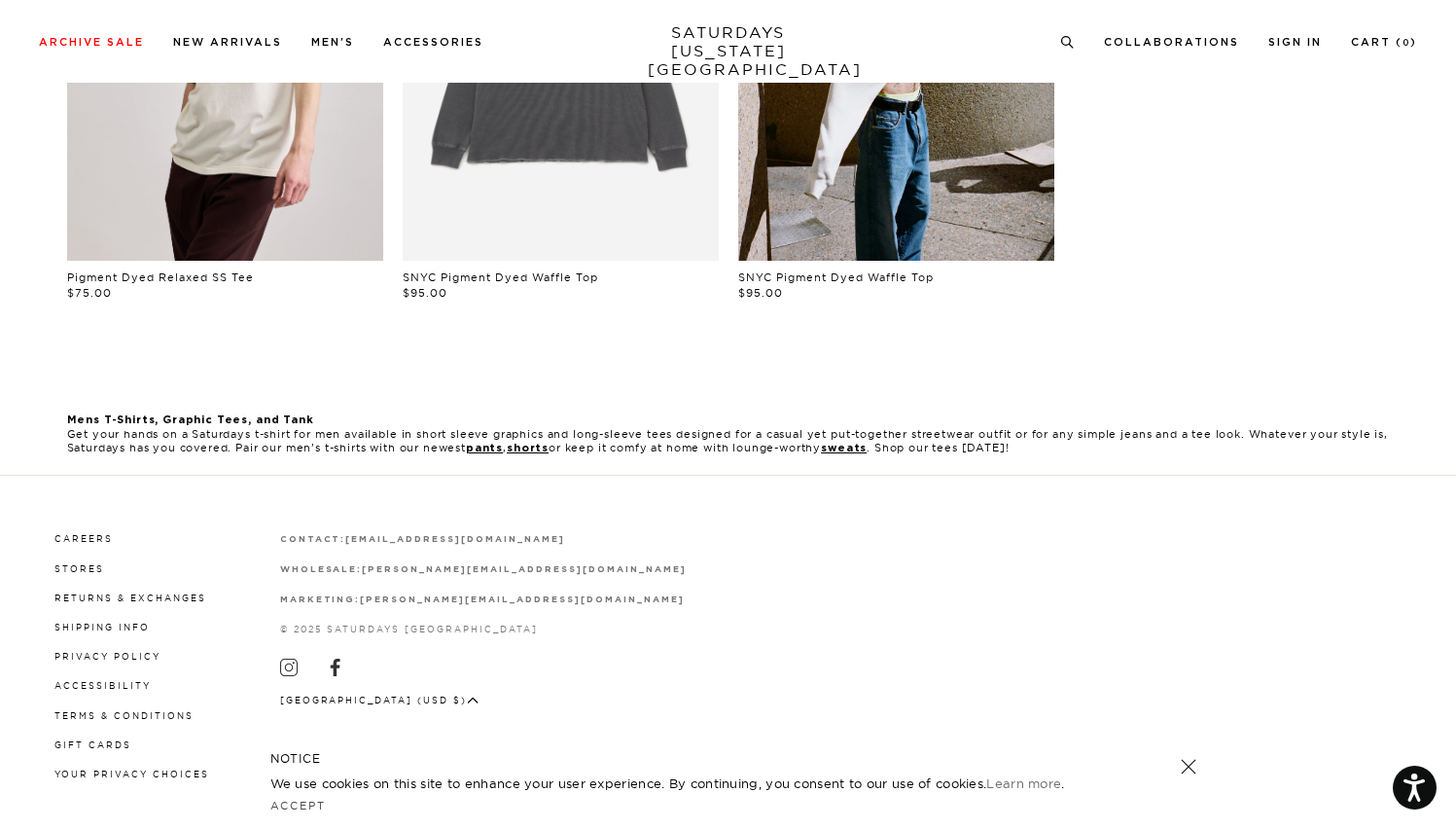
scroll to position [1324, 0]
